Goal: Task Accomplishment & Management: Manage account settings

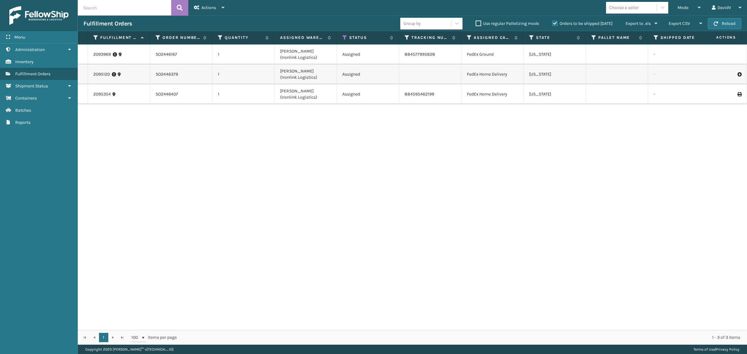
click at [555, 24] on label "Orders to be shipped [DATE]" at bounding box center [582, 23] width 60 height 5
click at [553, 24] on input "Orders to be shipped [DATE]" at bounding box center [552, 22] width 0 height 4
click at [555, 24] on label "Orders to be shipped [DATE]" at bounding box center [582, 23] width 60 height 5
click at [553, 24] on input "Orders to be shipped [DATE]" at bounding box center [552, 22] width 0 height 4
click at [555, 24] on label "Orders to be shipped [DATE]" at bounding box center [582, 23] width 60 height 5
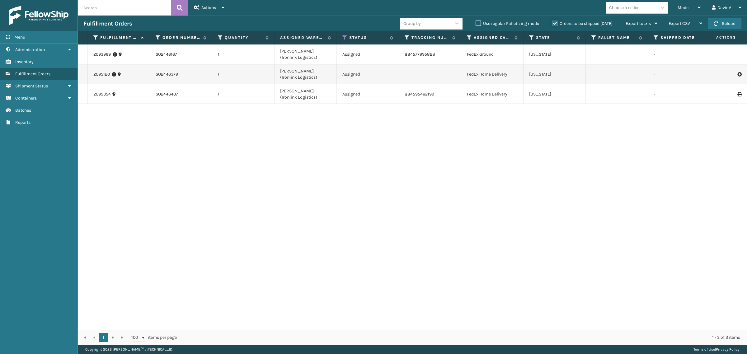
click at [553, 24] on input "Orders to be shipped [DATE]" at bounding box center [552, 22] width 0 height 4
click at [555, 24] on label "Orders to be shipped [DATE]" at bounding box center [582, 23] width 60 height 5
click at [553, 24] on input "Orders to be shipped [DATE]" at bounding box center [552, 22] width 0 height 4
click at [564, 175] on div "2093969 SO2446167 1 [PERSON_NAME] (Ironlink Logistics) Assigned 884577995828 Fe…" at bounding box center [412, 188] width 669 height 286
